Goal: Obtain resource: Obtain resource

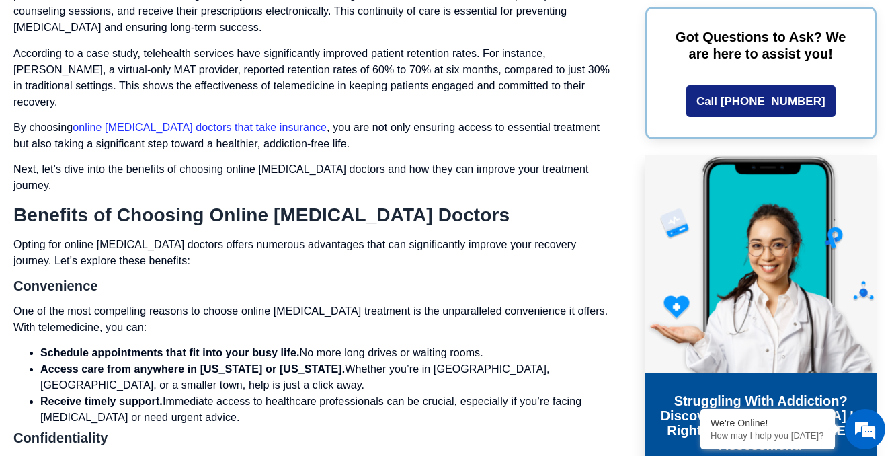
click at [196, 122] on link "online suboxone doctors that take insurance" at bounding box center [200, 127] width 254 height 11
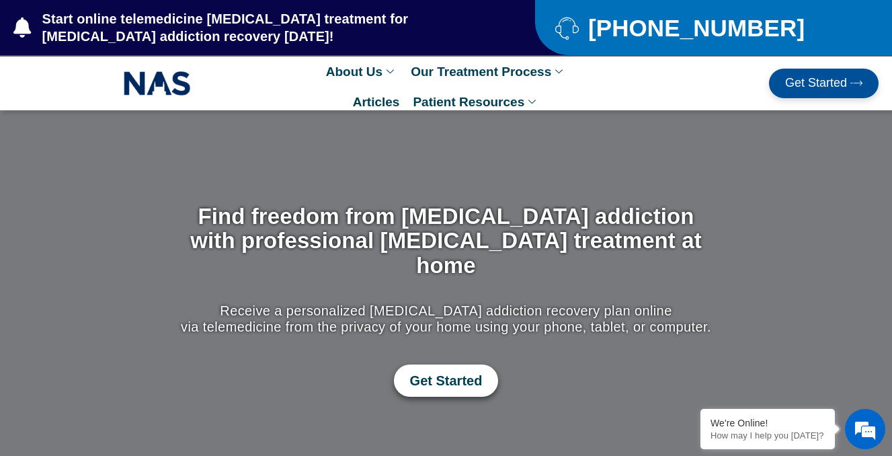
click at [447, 373] on span "Get Started" at bounding box center [446, 381] width 73 height 16
